Goal: Task Accomplishment & Management: Complete application form

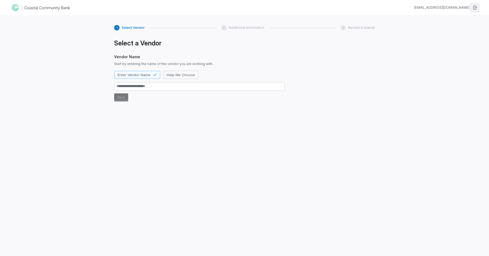
click at [475, 9] on icon "button" at bounding box center [476, 8] width 4 height 4
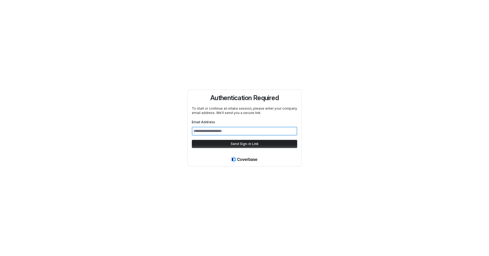
click at [245, 130] on input "Email Address" at bounding box center [244, 131] width 105 height 9
type input "*"
click at [223, 131] on input "Email Address" at bounding box center [244, 131] width 105 height 9
type input "**********"
click at [192, 140] on button "Send Sign-in Link" at bounding box center [244, 144] width 105 height 8
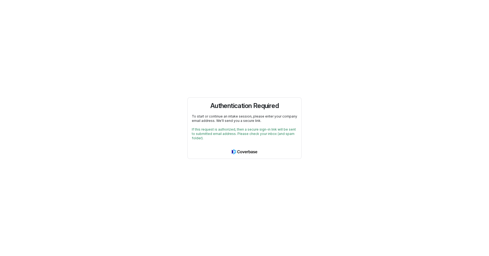
click at [104, 112] on div "Authentication Required To start or continue an intake session, please enter yo…" at bounding box center [244, 128] width 489 height 256
click at [256, 180] on div "Authentication Required To start or continue an intake session, please enter yo…" at bounding box center [244, 128] width 489 height 256
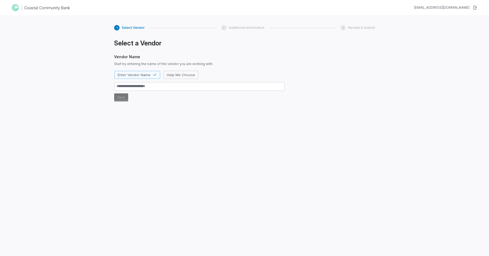
type textarea "*"
